Goal: Find specific page/section: Find specific page/section

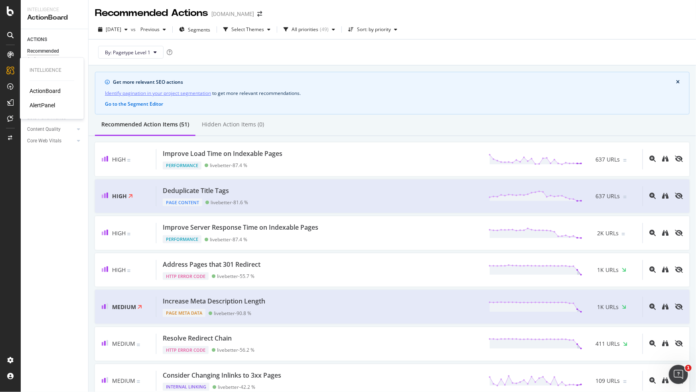
click at [57, 90] on div "ActionBoard" at bounding box center [45, 91] width 31 height 8
click at [210, 28] on span "Segments" at bounding box center [199, 29] width 22 height 7
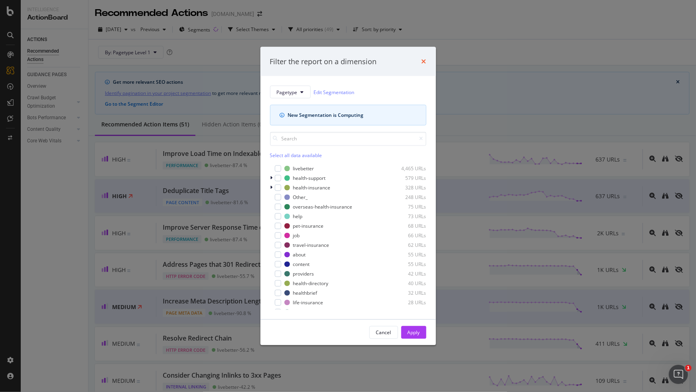
click at [423, 59] on icon "times" at bounding box center [424, 61] width 5 height 6
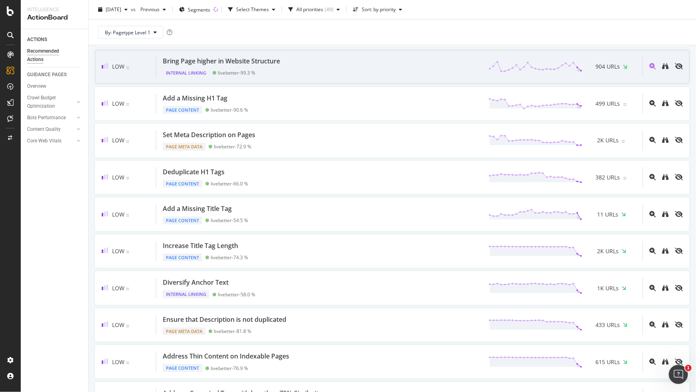
scroll to position [361, 0]
